Goal: Information Seeking & Learning: Check status

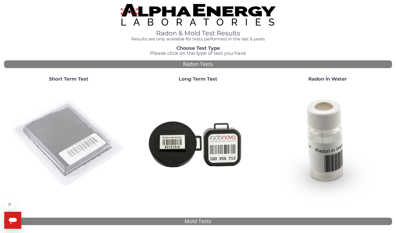
click at [70, 141] on img at bounding box center [68, 143] width 114 height 114
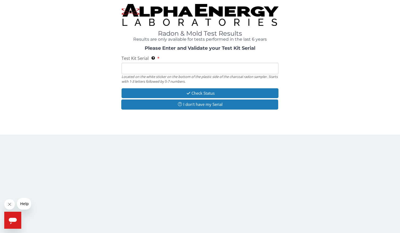
click at [157, 69] on input "Test Kit Serial Located on the white sticker on the bottom of the plastic side …" at bounding box center [200, 68] width 157 height 11
paste input "FE456752"
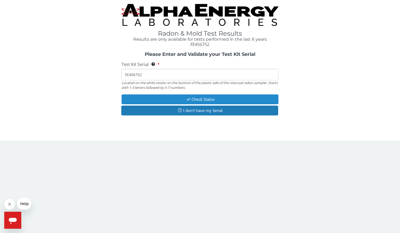
type input "FE456752"
click at [184, 98] on button "Check Status" at bounding box center [200, 99] width 157 height 10
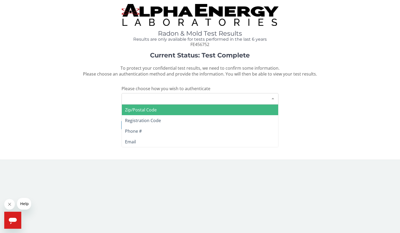
click at [182, 97] on div "Please make a selection" at bounding box center [200, 98] width 157 height 11
click at [172, 109] on span "Zip/Postal Code" at bounding box center [200, 110] width 156 height 11
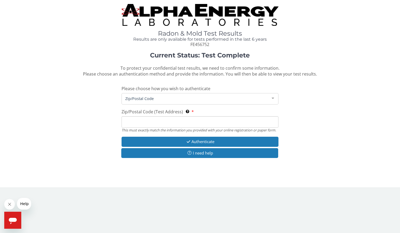
click at [172, 123] on input "Zip/Postal Code (Test Address) This must exactly match the information you prov…" at bounding box center [200, 121] width 157 height 11
type input "35803"
click at [183, 141] on button "Authenticate" at bounding box center [200, 142] width 157 height 10
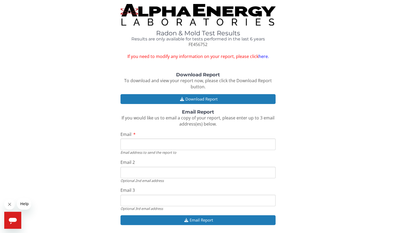
scroll to position [4, 0]
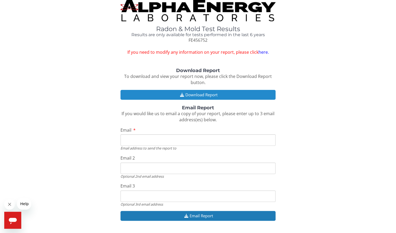
click at [193, 93] on button "Download Report" at bounding box center [197, 95] width 155 height 10
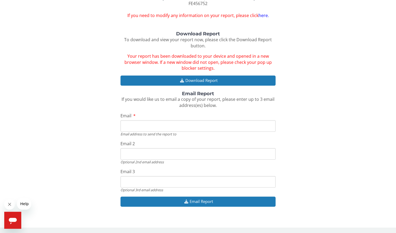
scroll to position [0, 0]
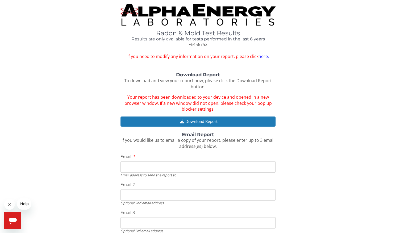
click at [266, 57] on link "here." at bounding box center [263, 56] width 10 height 6
